Goal: Contribute content: Add original content to the website for others to see

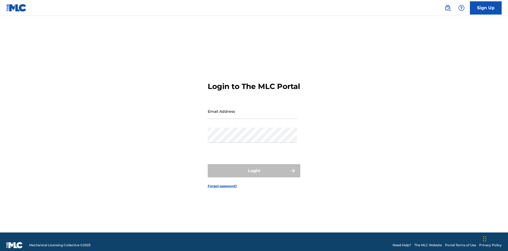
scroll to position [7, 0]
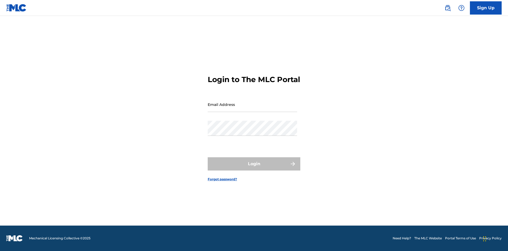
click at [252, 109] on input "Email Address" at bounding box center [252, 104] width 89 height 15
type input "[EMAIL_ADDRESS][DOMAIN_NAME]"
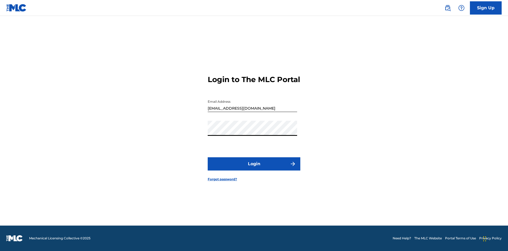
click at [254, 168] on button "Login" at bounding box center [254, 163] width 93 height 13
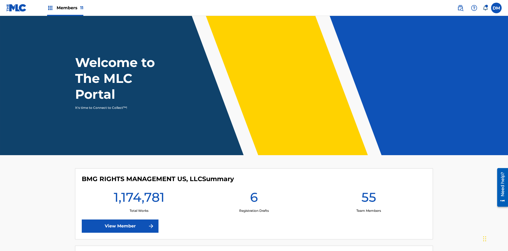
click at [65, 8] on span "Members 11" at bounding box center [70, 8] width 27 height 6
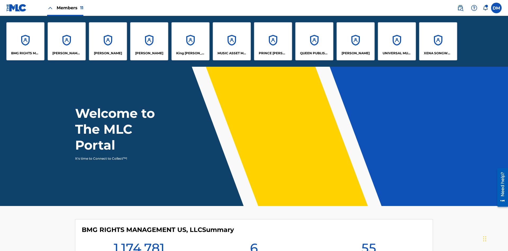
click at [396, 53] on p "UNIVERSAL MUSIC PUB GROUP" at bounding box center [396, 53] width 29 height 5
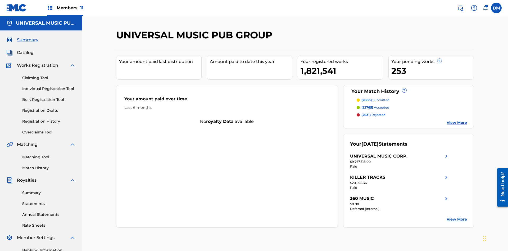
click at [49, 86] on link "Individual Registration Tool" at bounding box center [48, 89] width 53 height 6
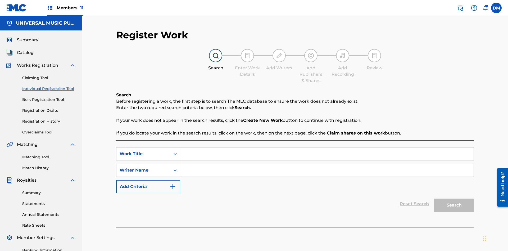
scroll to position [77, 0]
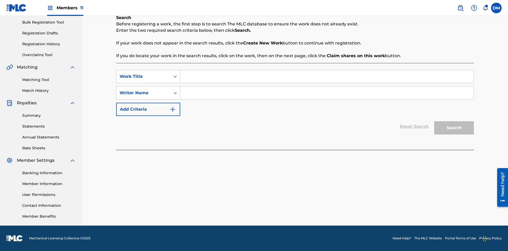
click at [327, 76] on input "Search Form" at bounding box center [326, 76] width 293 height 13
type input "Save At Work Details Page After Adding Alternative Titles"
click at [327, 93] on input "Search Form" at bounding box center [326, 92] width 293 height 13
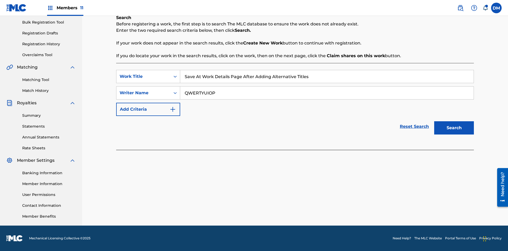
type input "QWERTYUIOP"
click at [454, 128] on button "Search" at bounding box center [454, 127] width 40 height 13
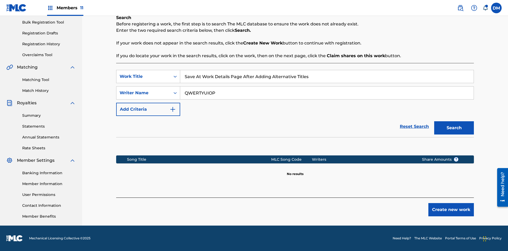
click at [451, 209] on button "Create new work" at bounding box center [450, 209] width 45 height 13
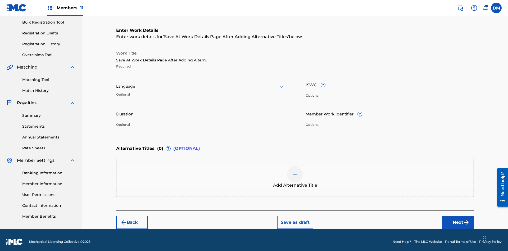
click at [200, 110] on input "Duration" at bounding box center [200, 113] width 168 height 15
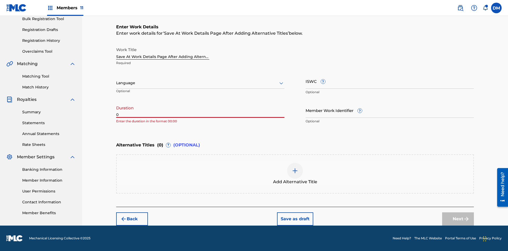
click at [200, 110] on input "0" at bounding box center [200, 110] width 168 height 15
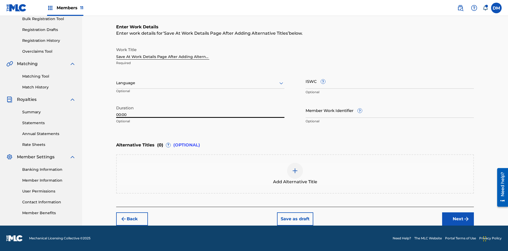
type input "00:00"
click at [281, 83] on icon at bounding box center [281, 83] width 6 height 6
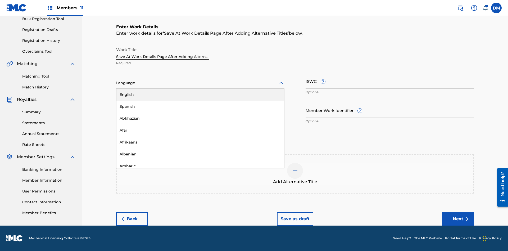
click at [200, 130] on div "Afar" at bounding box center [200, 130] width 168 height 12
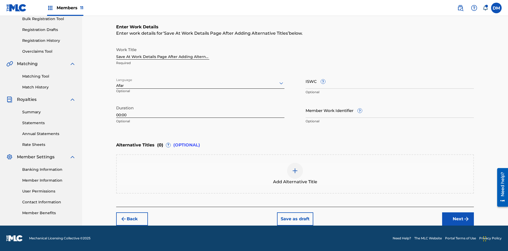
click at [390, 110] on input "Member Work Identifier ?" at bounding box center [389, 110] width 168 height 15
type input "[PHONE_NUMBER]"
click at [390, 81] on input "ISWC ?" at bounding box center [389, 81] width 168 height 15
type input "T-123.456.789-4"
click at [295, 174] on img at bounding box center [295, 170] width 6 height 6
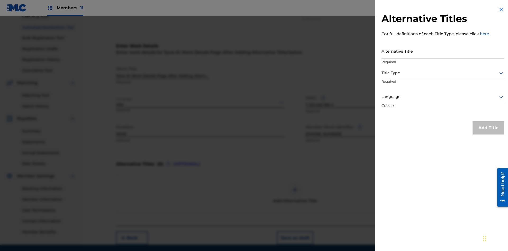
click at [443, 51] on input "Alternative Title" at bounding box center [442, 50] width 123 height 15
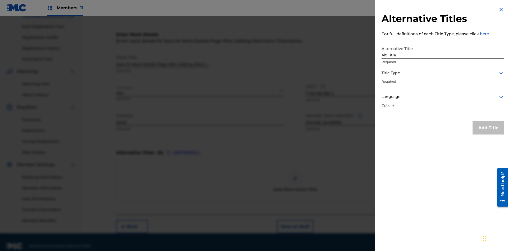
type input "Alt Title"
click at [443, 73] on div at bounding box center [442, 73] width 123 height 7
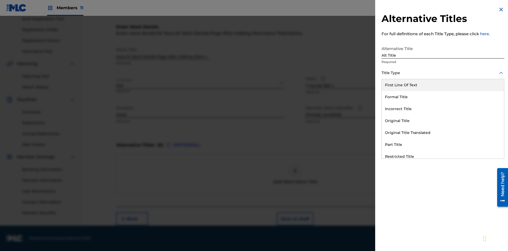
click at [443, 121] on div "Original Title" at bounding box center [443, 121] width 122 height 12
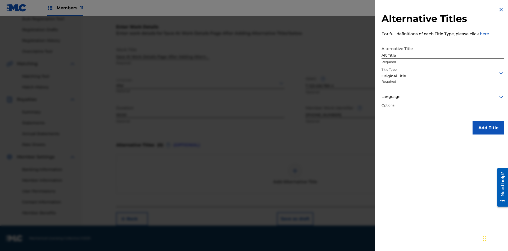
click at [443, 97] on div at bounding box center [442, 96] width 123 height 7
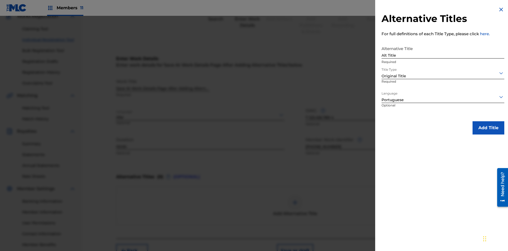
click at [488, 127] on button "Add Title" at bounding box center [488, 127] width 32 height 13
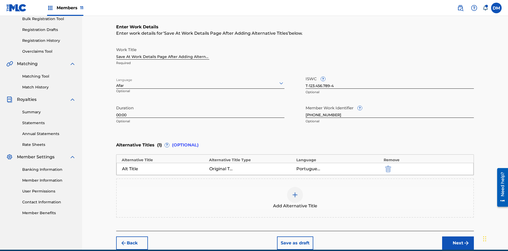
scroll to position [105, 0]
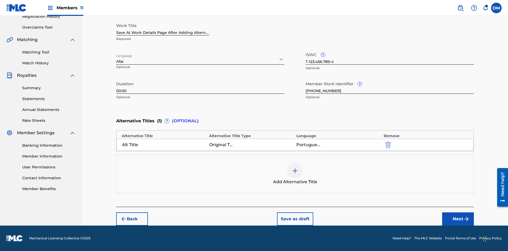
click at [295, 219] on button "Save as draft" at bounding box center [295, 218] width 36 height 13
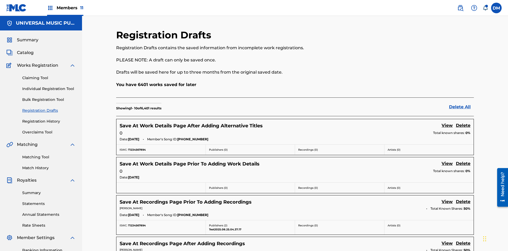
click at [447, 122] on link "View" at bounding box center [446, 125] width 11 height 7
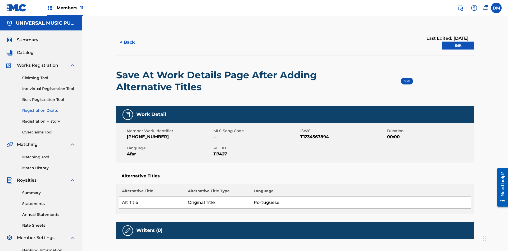
click at [458, 42] on link "Edit" at bounding box center [458, 46] width 32 height 8
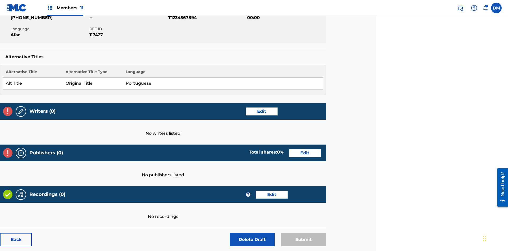
scroll to position [83, 132]
